Goal: Task Accomplishment & Management: Manage account settings

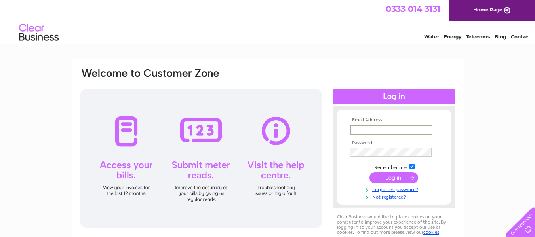
click at [368, 128] on input "text" at bounding box center [391, 130] width 82 height 10
click at [298, 46] on html "0333 014 3131 Home Page Water Energy Telecoms Blog Contact" at bounding box center [267, 23] width 535 height 46
click at [410, 189] on link "Forgotten password?" at bounding box center [395, 189] width 90 height 8
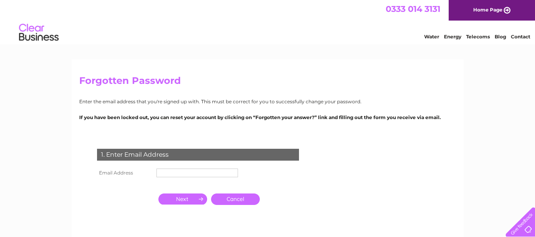
click at [180, 175] on input "text" at bounding box center [197, 173] width 82 height 9
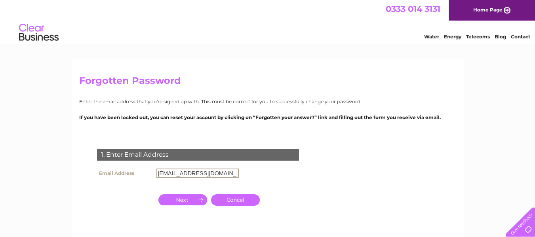
type input "dollshousedeb@btinternet.com"
click at [186, 200] on input "button" at bounding box center [182, 199] width 49 height 11
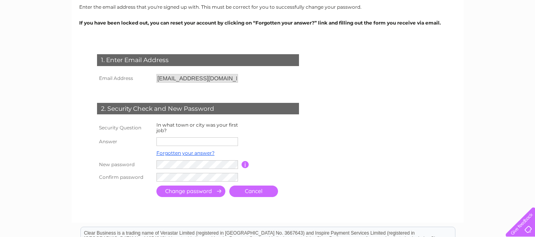
scroll to position [103, 0]
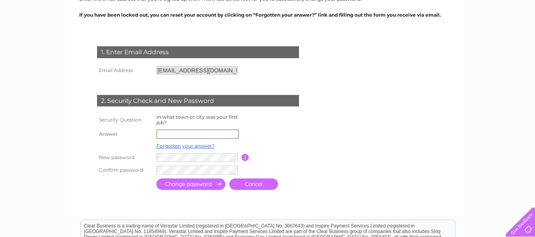
click at [168, 134] on input "text" at bounding box center [197, 135] width 82 height 10
type input "liverpool"
click at [185, 184] on input "submit" at bounding box center [190, 184] width 69 height 11
click at [185, 184] on input "submit" at bounding box center [190, 183] width 69 height 11
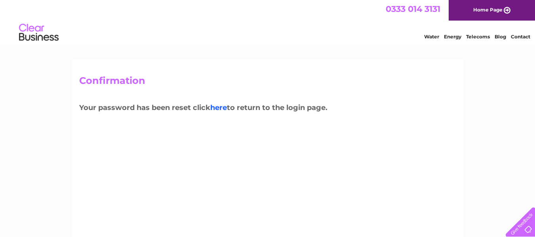
click at [220, 107] on link "here" at bounding box center [218, 107] width 17 height 9
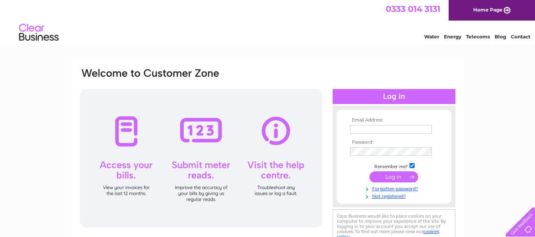
type input "dollshousedeb@btinternet.com"
click at [388, 177] on input "submit" at bounding box center [394, 177] width 49 height 11
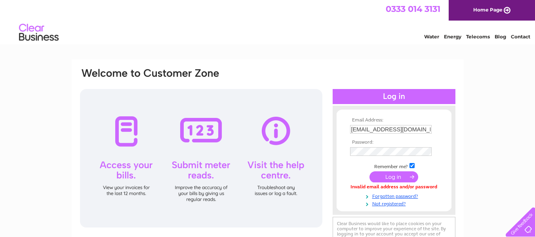
click at [423, 65] on div "Email Address: [EMAIL_ADDRESS][DOMAIN_NAME] Password:" at bounding box center [268, 170] width 392 height 222
